Goal: Navigation & Orientation: Find specific page/section

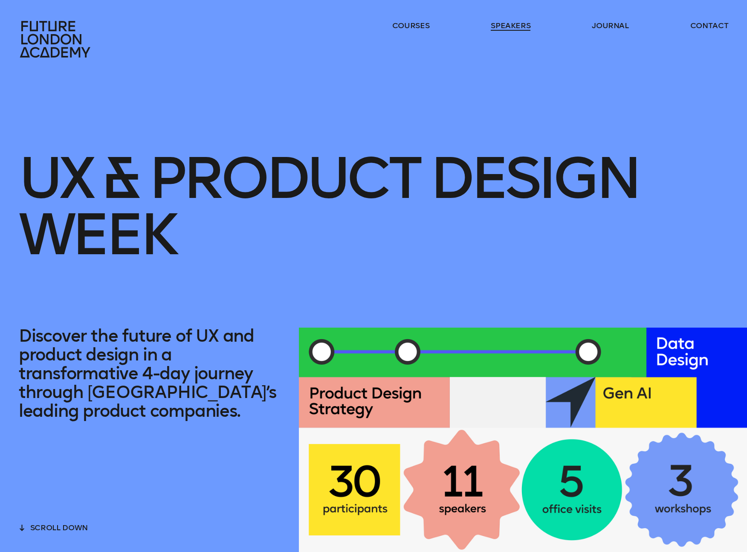
click at [514, 25] on link "speakers" at bounding box center [511, 25] width 40 height 10
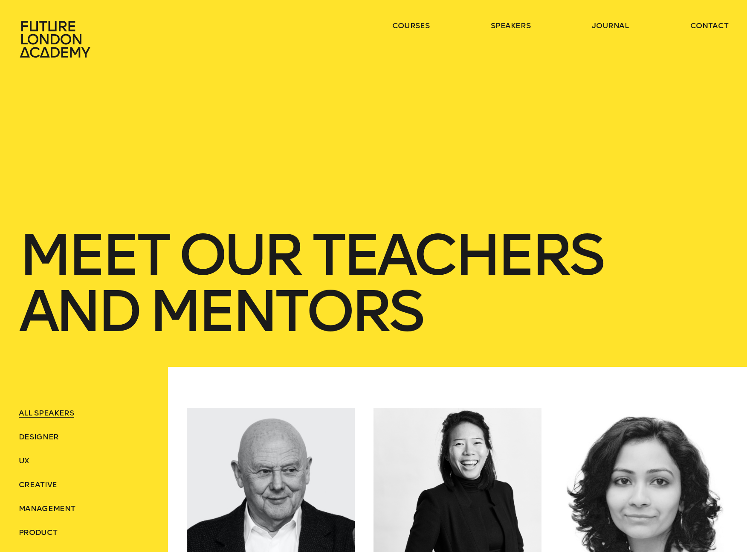
click at [73, 38] on icon at bounding box center [55, 39] width 70 height 37
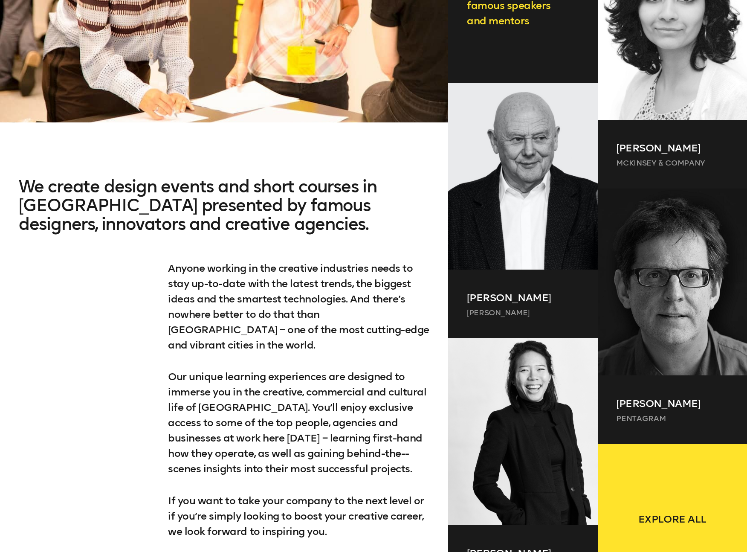
scroll to position [707, 0]
